Goal: Task Accomplishment & Management: Use online tool/utility

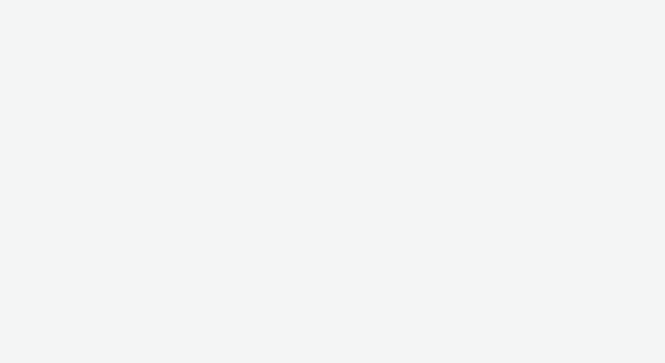
select select "48c42aec-a30c-4a3b-a06b-d50dddc3ae41"
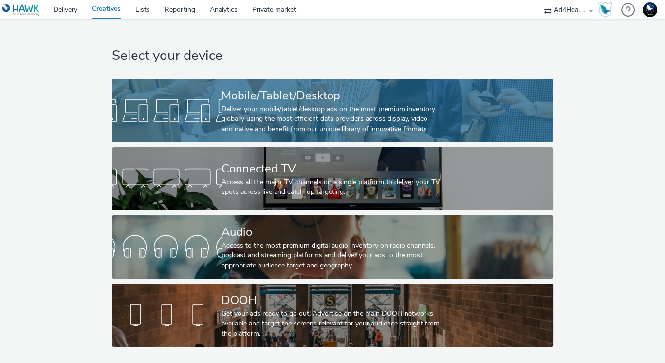
click at [286, 101] on div "Mobile/Tablet/Desktop" at bounding box center [331, 95] width 219 height 17
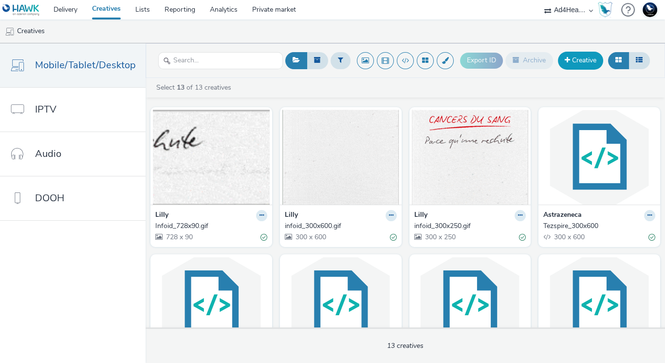
click at [581, 60] on link "Creative" at bounding box center [580, 61] width 45 height 18
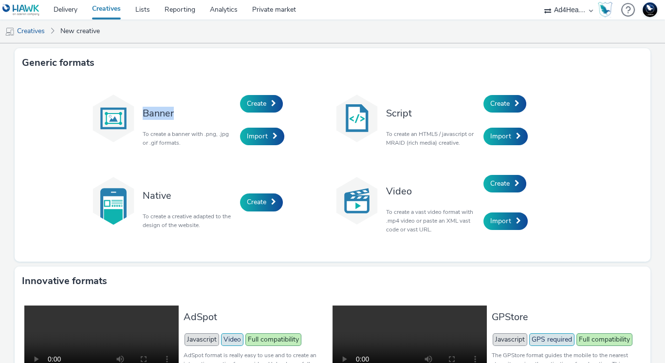
drag, startPoint x: 139, startPoint y: 111, endPoint x: 179, endPoint y: 111, distance: 39.5
click at [179, 111] on h3 "Banner" at bounding box center [189, 113] width 93 height 13
click at [504, 106] on span "Create" at bounding box center [499, 103] width 19 height 9
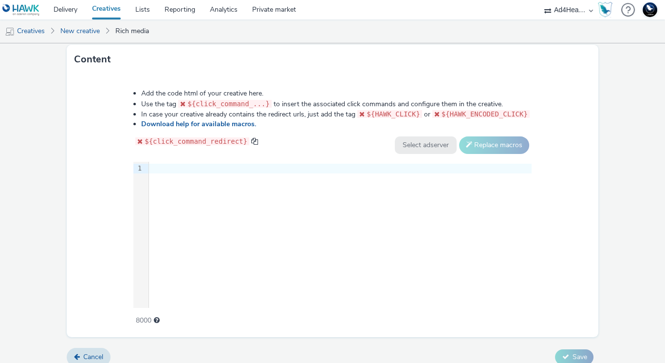
scroll to position [497, 0]
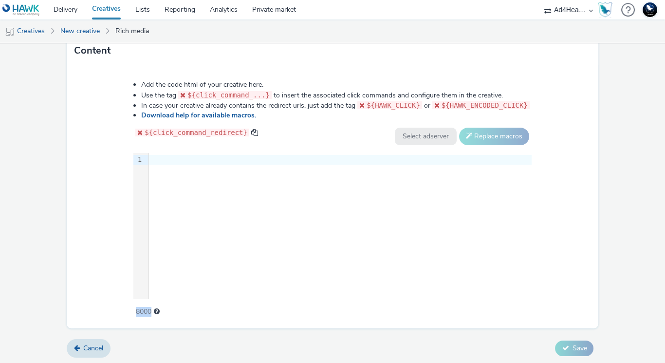
drag, startPoint x: 124, startPoint y: 314, endPoint x: 184, endPoint y: 317, distance: 60.0
click at [184, 317] on div "Add the code html of your creative here. Use the tag ${click_command_...} to in…" at bounding box center [333, 196] width 532 height 263
drag, startPoint x: 135, startPoint y: 313, endPoint x: 158, endPoint y: 317, distance: 22.7
click at [158, 317] on div "Add the code html of your creative here. Use the tag ${click_command_...} to in…" at bounding box center [333, 196] width 532 height 263
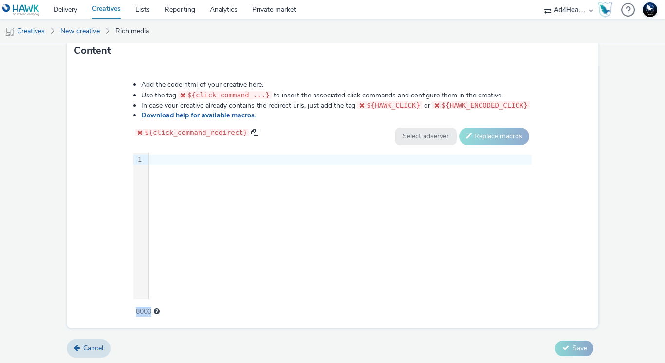
click at [158, 317] on div "Add the code html of your creative here. Use the tag ${click_command_...} to in…" at bounding box center [333, 196] width 532 height 263
click at [38, 32] on link "Creatives" at bounding box center [25, 30] width 50 height 23
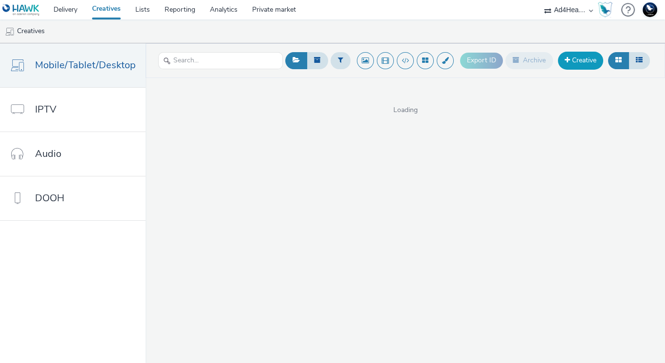
click at [583, 59] on link "Creative" at bounding box center [580, 61] width 45 height 18
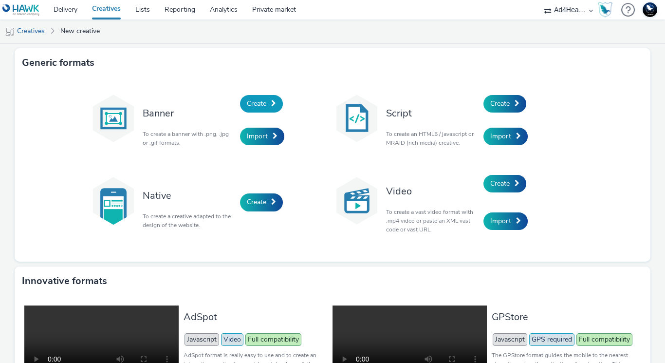
click at [271, 101] on span at bounding box center [273, 103] width 5 height 7
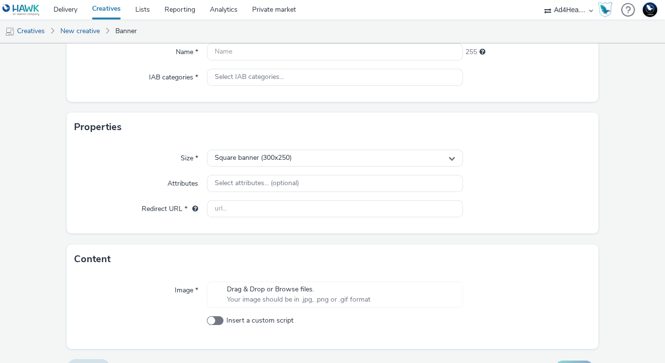
scroll to position [143, 0]
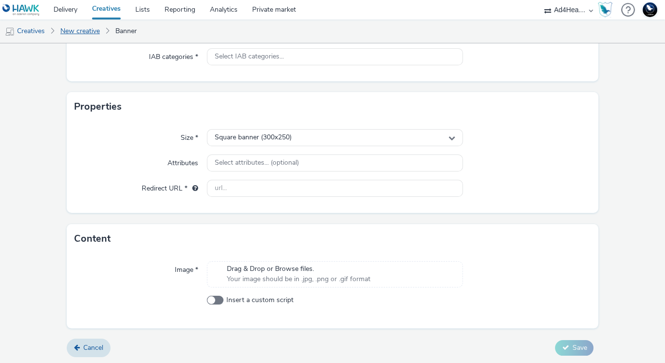
click at [71, 34] on link "New creative" at bounding box center [80, 30] width 49 height 23
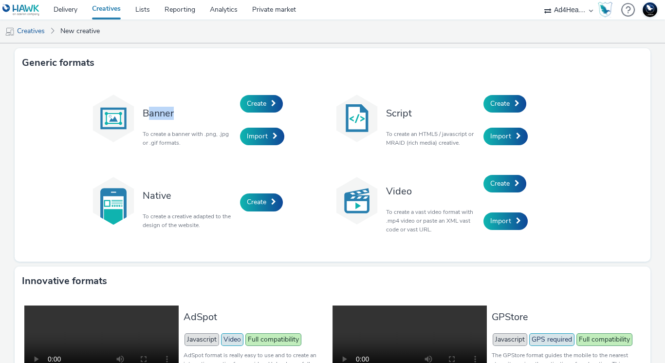
drag, startPoint x: 143, startPoint y: 113, endPoint x: 178, endPoint y: 113, distance: 35.1
click at [178, 113] on h3 "Banner" at bounding box center [189, 113] width 93 height 13
click at [251, 138] on span "Import" at bounding box center [257, 136] width 21 height 9
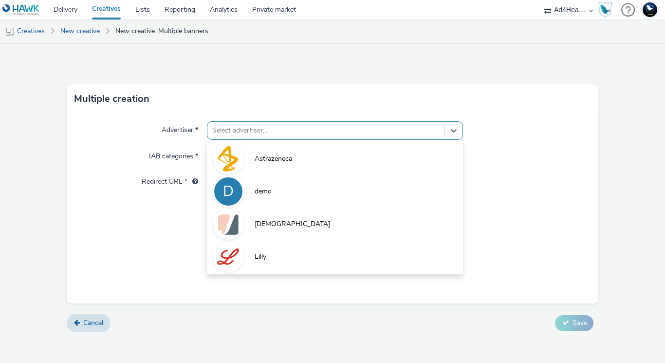
click at [309, 130] on div at bounding box center [325, 131] width 227 height 12
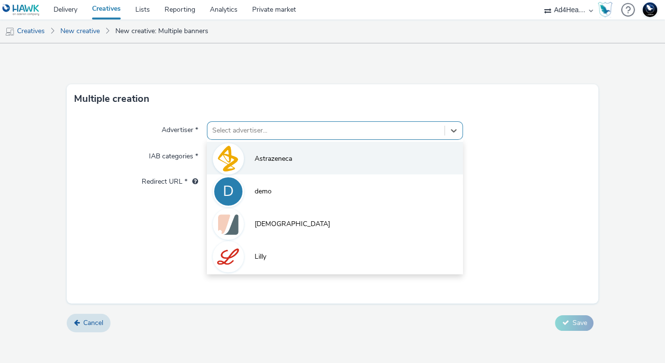
click at [320, 163] on li "Astrazeneca" at bounding box center [335, 158] width 256 height 33
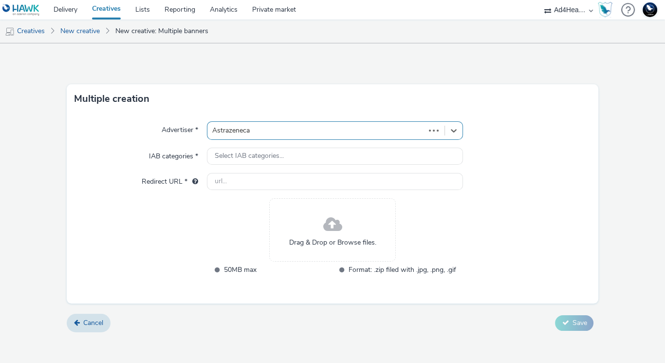
type input "[URL][DOMAIN_NAME]"
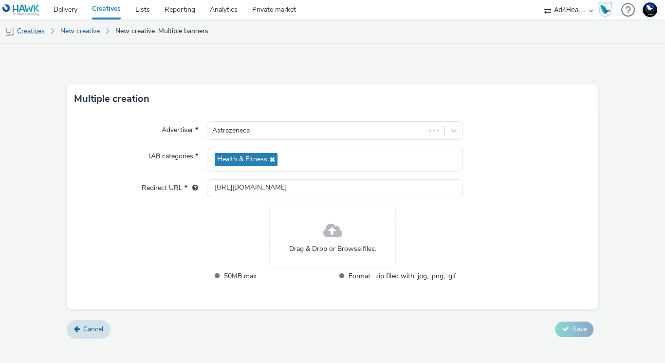
click at [27, 30] on link "Creatives" at bounding box center [25, 30] width 50 height 23
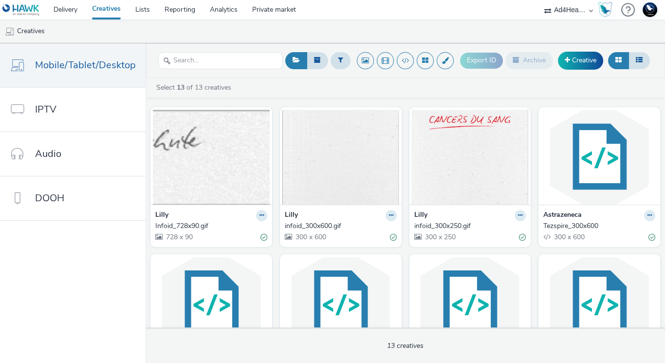
click at [577, 223] on div "Tezspire_300x600" at bounding box center [598, 226] width 108 height 10
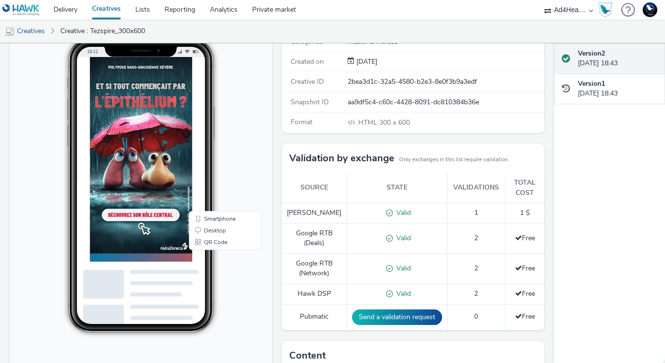
scroll to position [102, 0]
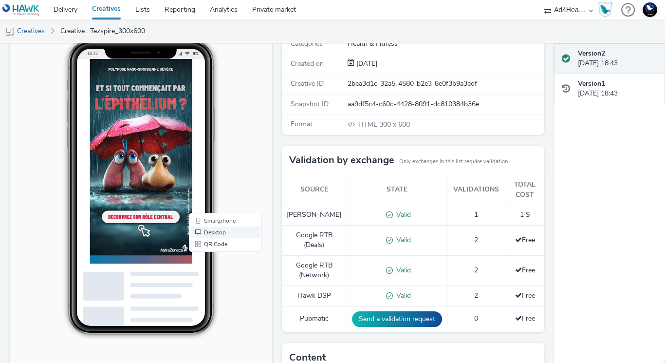
click at [223, 230] on link "Desktop" at bounding box center [225, 232] width 69 height 12
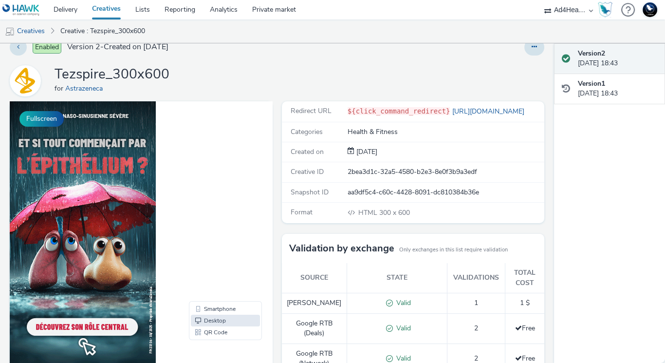
scroll to position [0, 0]
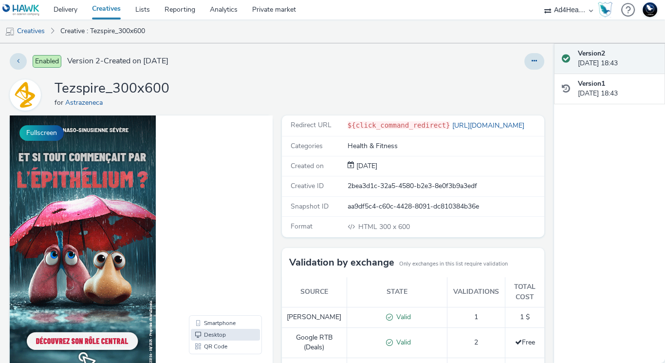
click at [107, 11] on link "Creatives" at bounding box center [106, 9] width 43 height 19
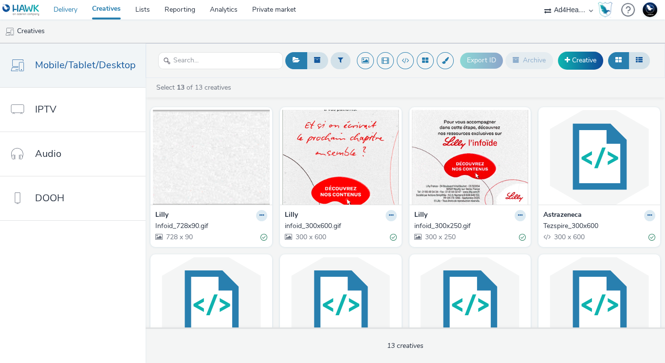
click at [68, 10] on link "Delivery" at bounding box center [65, 9] width 38 height 19
